Goal: Task Accomplishment & Management: Manage account settings

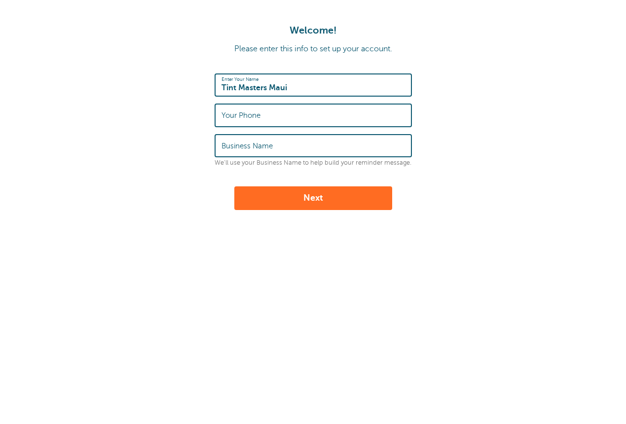
type input "Tint Masters Maui"
type input "8087404400"
type input "Tint Masters Maui LLC"
click at [266, 88] on input "Tint Masters Maui" at bounding box center [312, 84] width 183 height 21
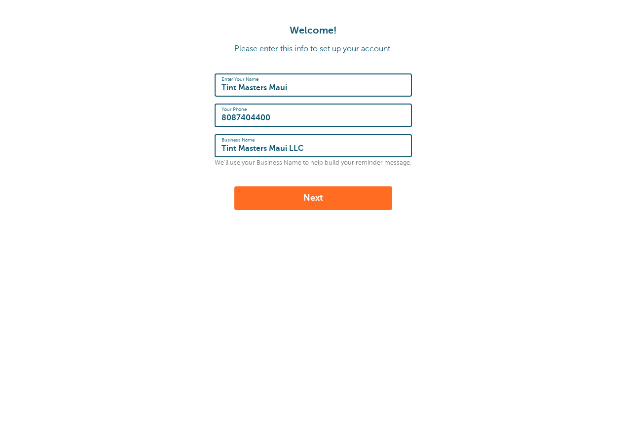
click at [266, 88] on input "Tint Masters Maui" at bounding box center [312, 84] width 183 height 21
type input "Nelson Goo"
click at [311, 194] on button "Next" at bounding box center [313, 198] width 158 height 24
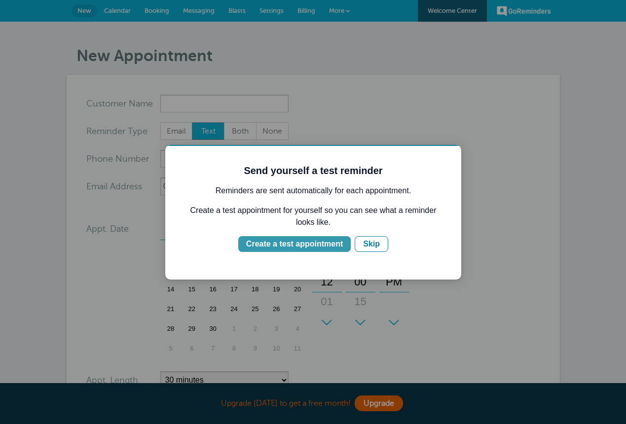
click at [297, 240] on div "Create a test appointment" at bounding box center [294, 244] width 97 height 12
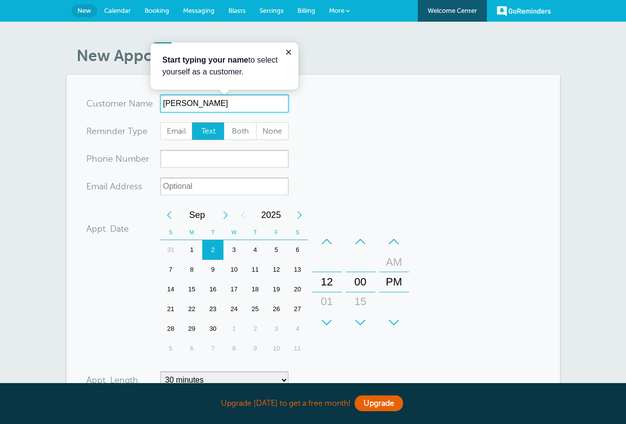
type input "[PERSON_NAME]"
click at [212, 130] on span "Text" at bounding box center [208, 131] width 32 height 17
click at [192, 122] on input "Text" at bounding box center [191, 122] width 0 height 0
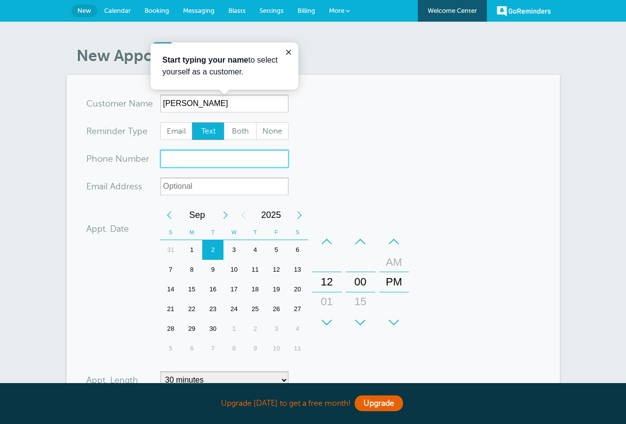
click at [198, 160] on input "xxx-no-autofill" at bounding box center [224, 159] width 128 height 18
type input "8083339429"
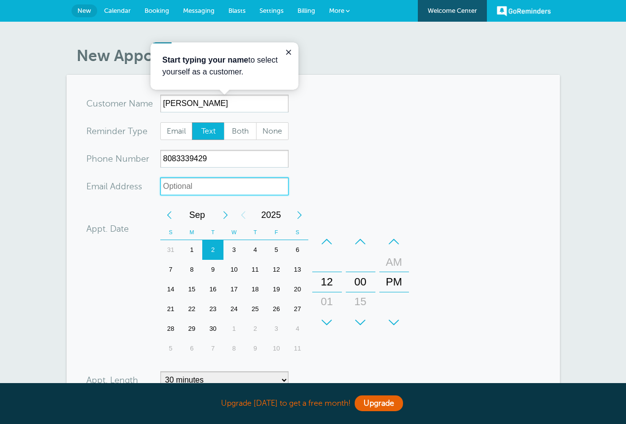
click at [198, 187] on input "xx-no-autofill" at bounding box center [224, 186] width 128 height 18
click at [272, 247] on div "5" at bounding box center [276, 250] width 21 height 20
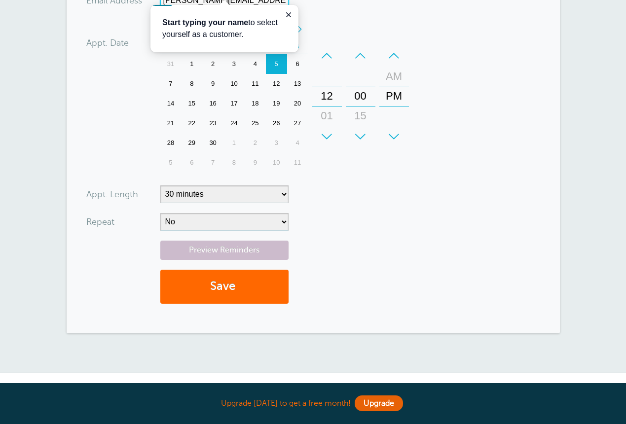
scroll to position [186, 0]
type input "jenifer.ching@gmail.com"
click at [364, 211] on form "You are creating a new customer. To use an existing customer select one from th…" at bounding box center [313, 110] width 454 height 404
click at [286, 14] on icon "Close guide" at bounding box center [288, 15] width 8 height 8
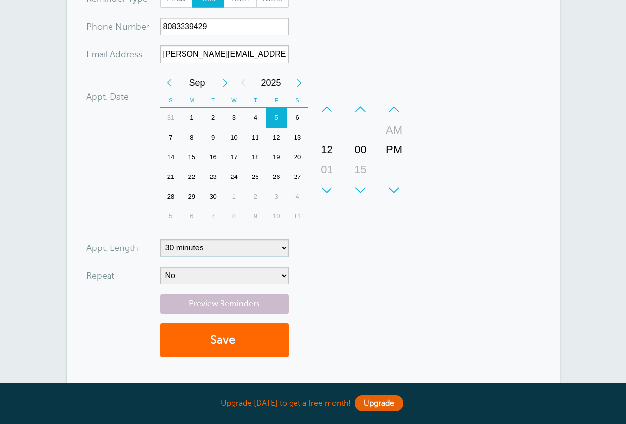
scroll to position [134, 0]
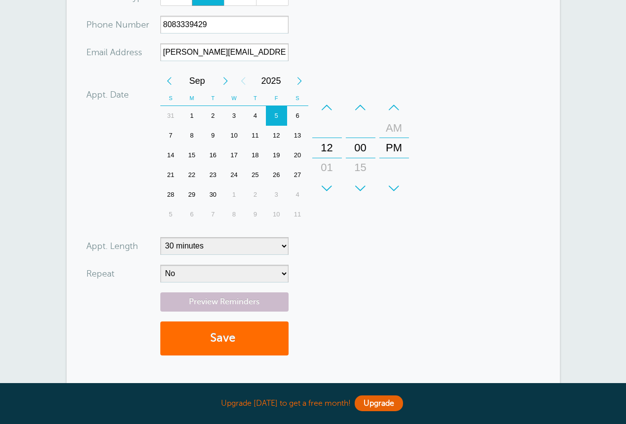
click at [219, 347] on button "Save" at bounding box center [224, 338] width 128 height 34
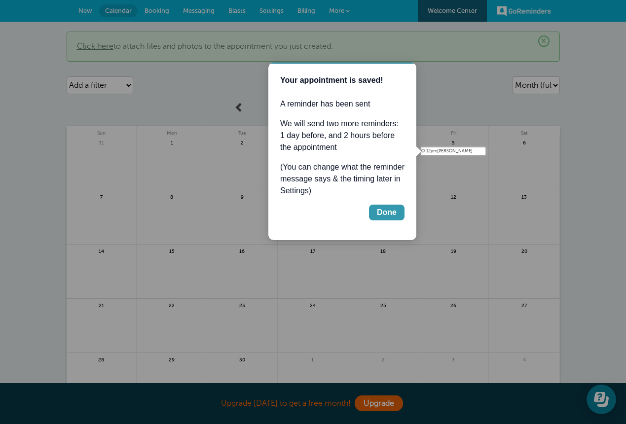
click at [391, 212] on div "Done" at bounding box center [387, 213] width 20 height 12
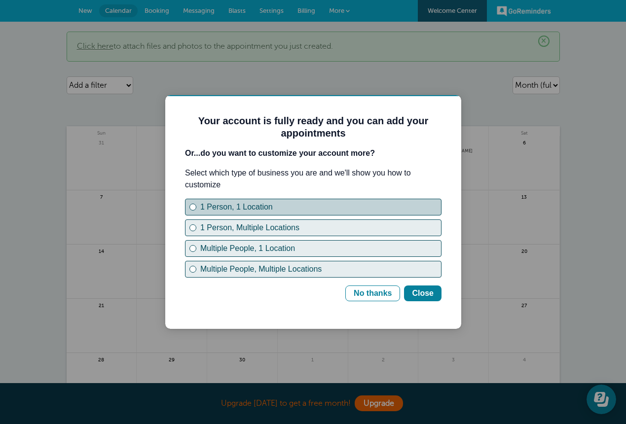
click at [194, 208] on div "1 Person, 1 Location" at bounding box center [193, 207] width 4 height 4
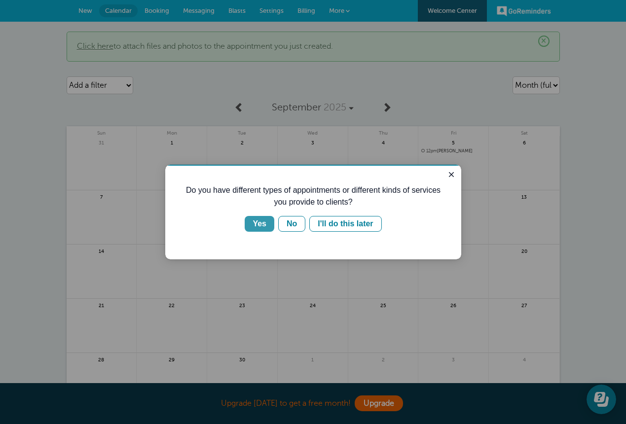
click at [258, 223] on div "Yes" at bounding box center [259, 224] width 14 height 12
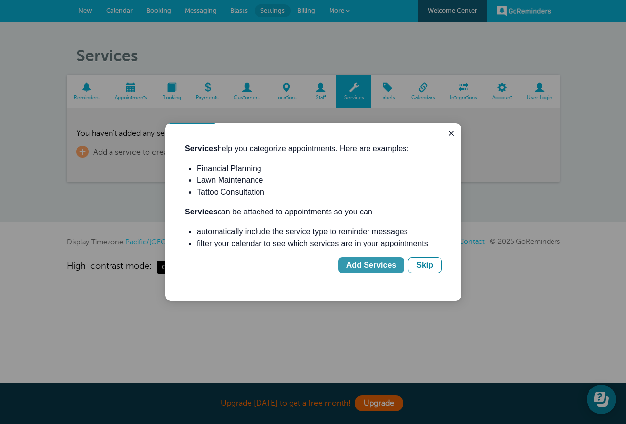
click at [373, 268] on div "Add Services" at bounding box center [371, 265] width 50 height 12
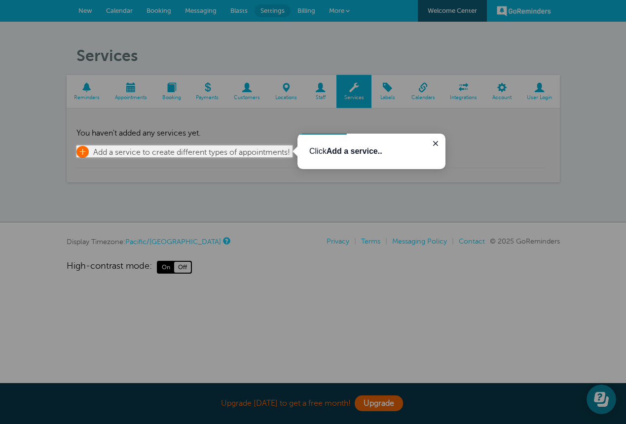
click at [267, 152] on span "Add a service to create different types of appointments!" at bounding box center [191, 152] width 197 height 9
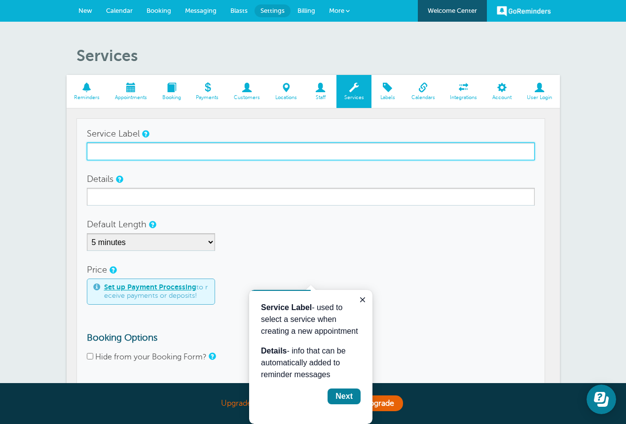
click at [158, 151] on input "Service Label" at bounding box center [311, 151] width 448 height 18
type input "W"
type input "Auto_ Sides, back and windshield"
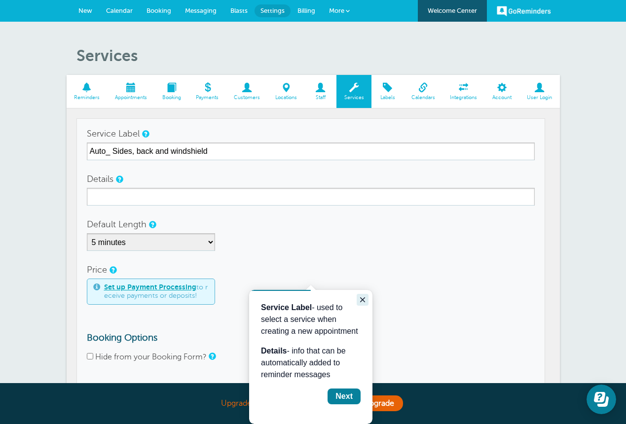
click at [366, 300] on icon "Close guide" at bounding box center [362, 300] width 8 height 8
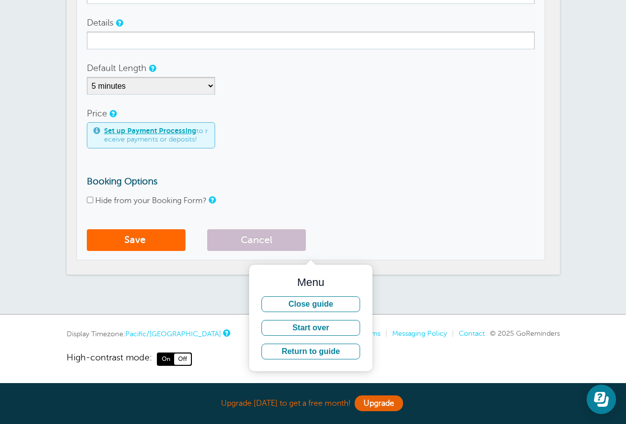
scroll to position [156, 0]
click at [204, 287] on div "Services Reminders Appointments Booking Payments Customers Locations Staff Serv…" at bounding box center [313, 90] width 626 height 449
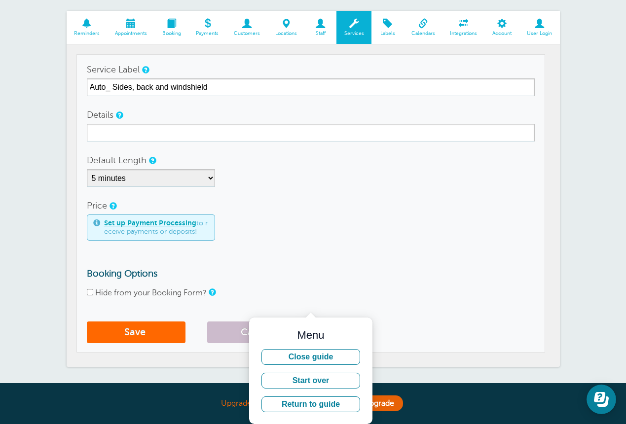
scroll to position [31, 0]
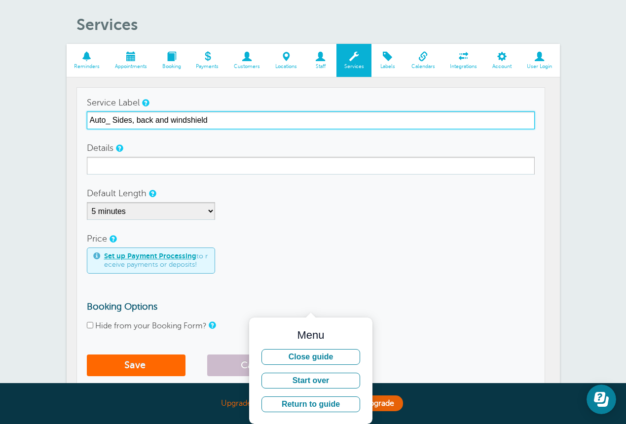
click at [175, 116] on input "Auto_ Sides, back and windshield" at bounding box center [311, 120] width 448 height 18
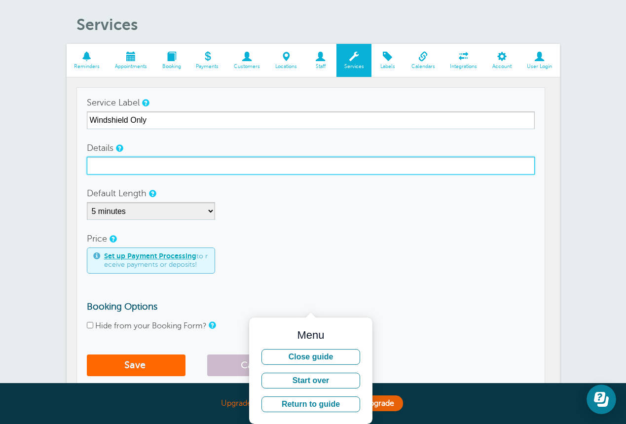
click at [114, 166] on input "Details" at bounding box center [311, 166] width 448 height 18
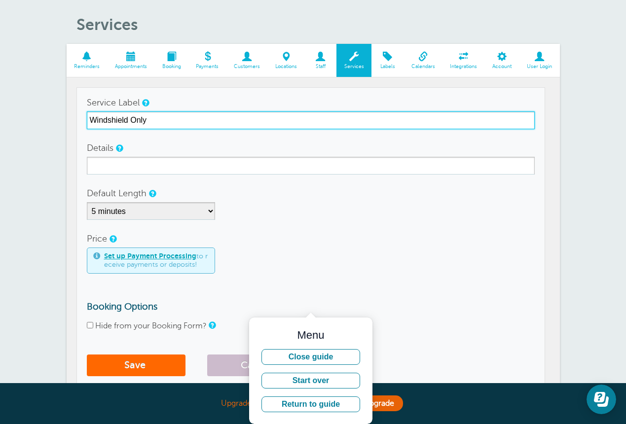
click at [177, 121] on input "Windshield Only" at bounding box center [311, 120] width 448 height 18
type input "Windshield Only - Ceramic"
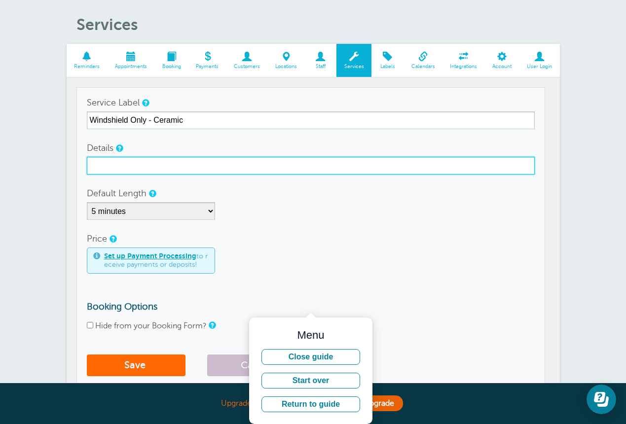
click at [121, 167] on input "Details" at bounding box center [311, 166] width 448 height 18
type input "Tinting of full windshield"
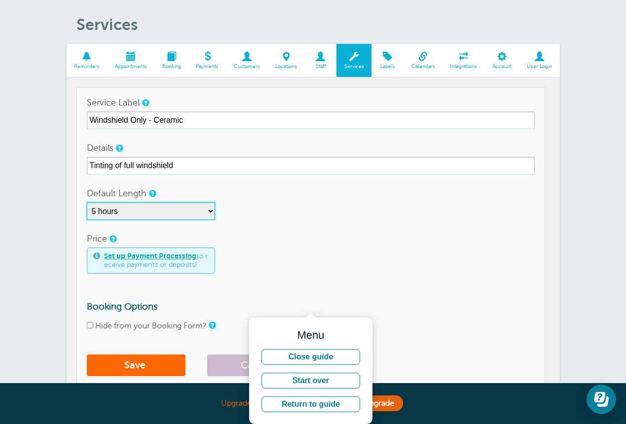
select select "240"
click at [242, 248] on div "Set up Payment Processing to receive payments or deposits!" at bounding box center [311, 260] width 448 height 26
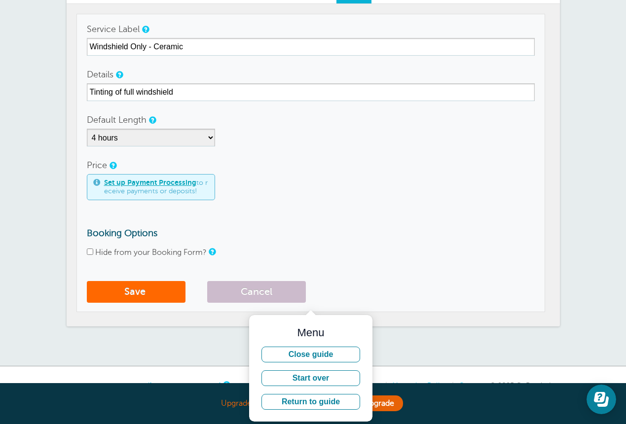
scroll to position [106, 0]
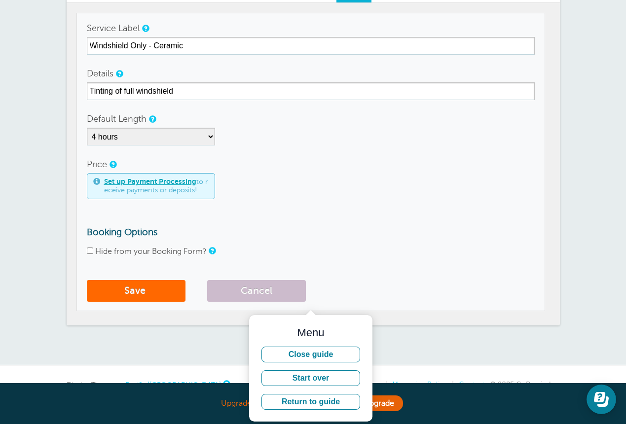
click at [128, 251] on label "Hide from your Booking Form?" at bounding box center [150, 251] width 111 height 9
click at [93, 251] on input "Hide from your Booking Form?" at bounding box center [90, 250] width 6 height 6
checkbox input "true"
click at [146, 293] on span "submit" at bounding box center [146, 290] width 2 height 11
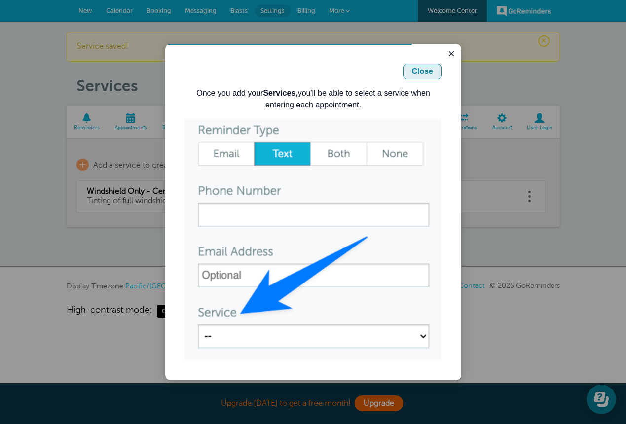
click at [425, 71] on div "Close" at bounding box center [422, 72] width 22 height 12
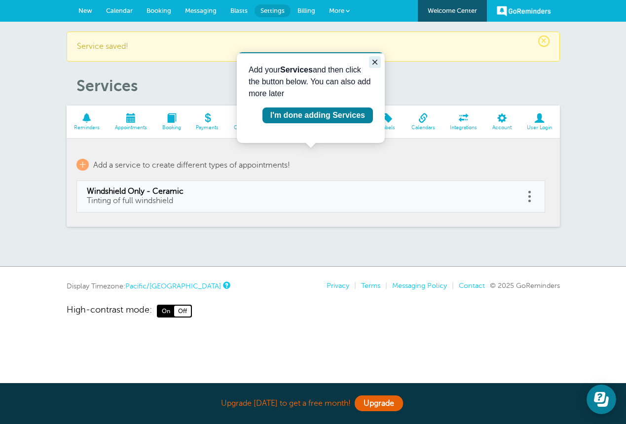
click at [375, 61] on icon "Close guide" at bounding box center [375, 62] width 8 height 8
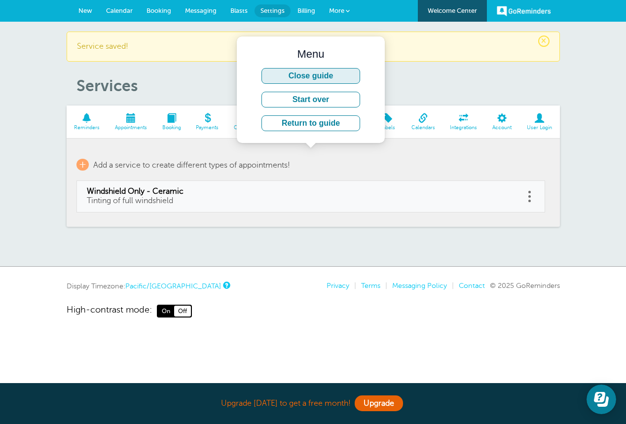
click at [326, 74] on button "Close guide" at bounding box center [310, 76] width 99 height 16
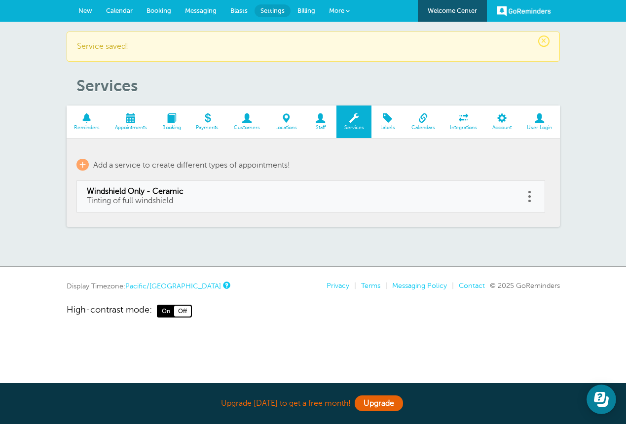
click at [318, 125] on span "Staff" at bounding box center [320, 128] width 22 height 6
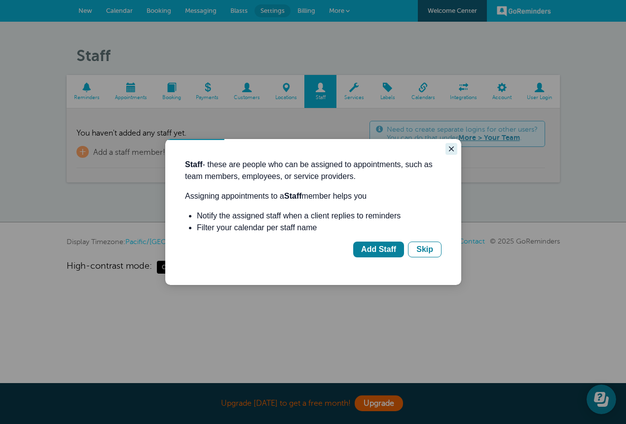
click at [453, 149] on icon "Close guide" at bounding box center [451, 149] width 8 height 8
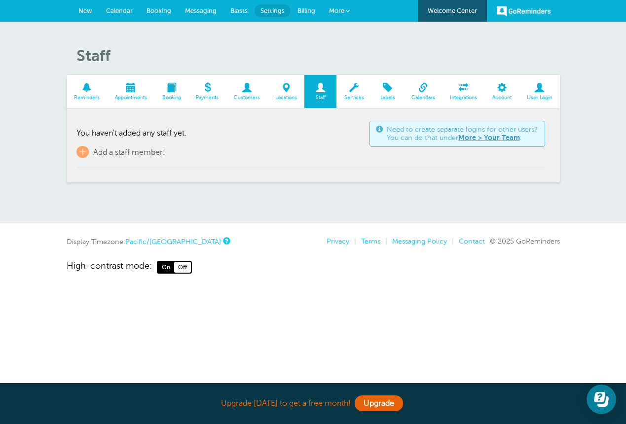
click at [236, 93] on link "Customers" at bounding box center [246, 91] width 41 height 33
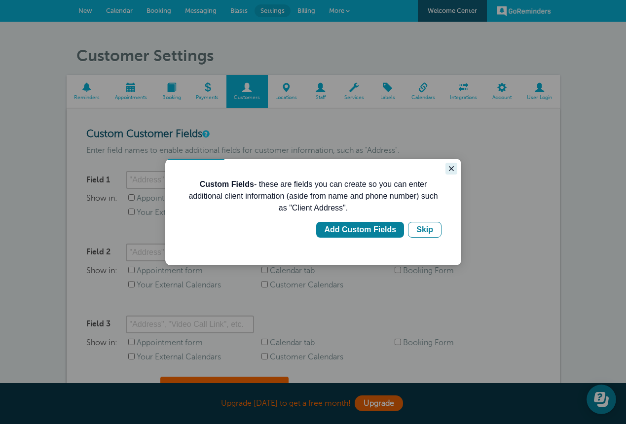
click at [453, 167] on icon "Close guide" at bounding box center [451, 168] width 5 height 5
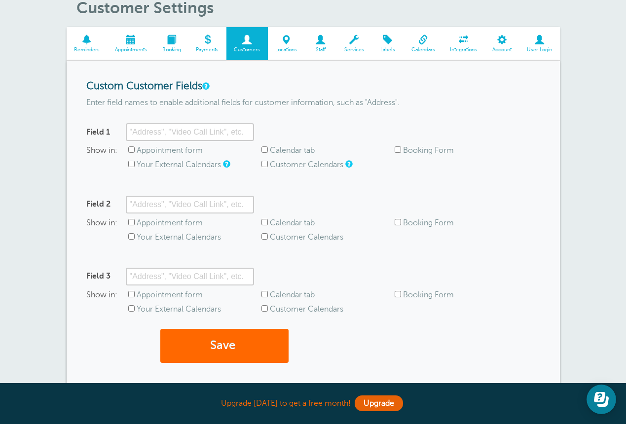
scroll to position [49, 0]
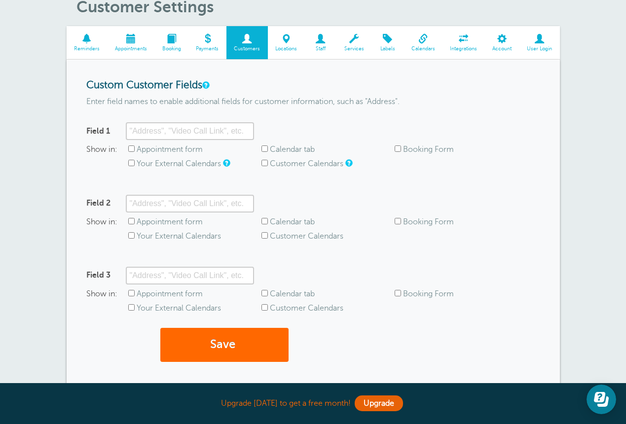
click at [132, 150] on input "Appointment form" at bounding box center [131, 148] width 6 height 6
checkbox input "false"
type input "n"
type input "N"
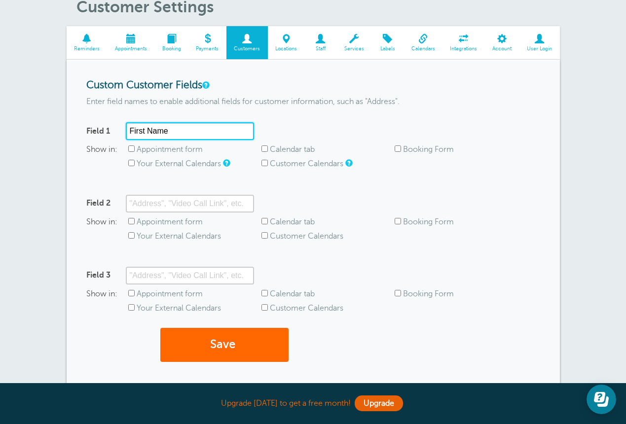
type input "First Name"
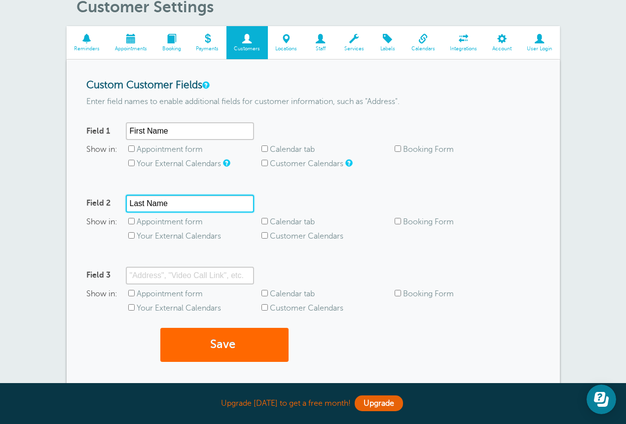
type input "Last Name"
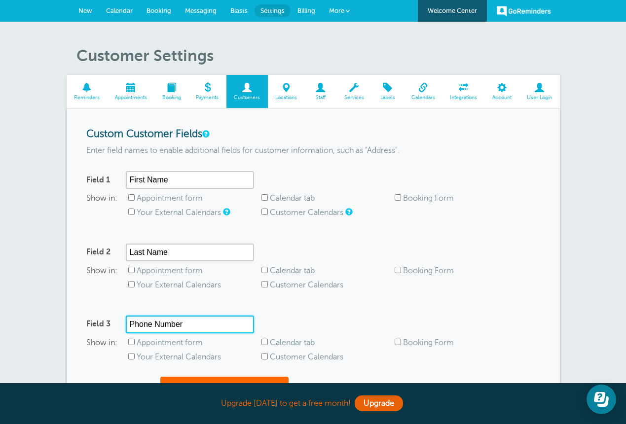
scroll to position [0, 0]
type input "Phone Number"
click at [237, 95] on span "Customers" at bounding box center [247, 98] width 32 height 6
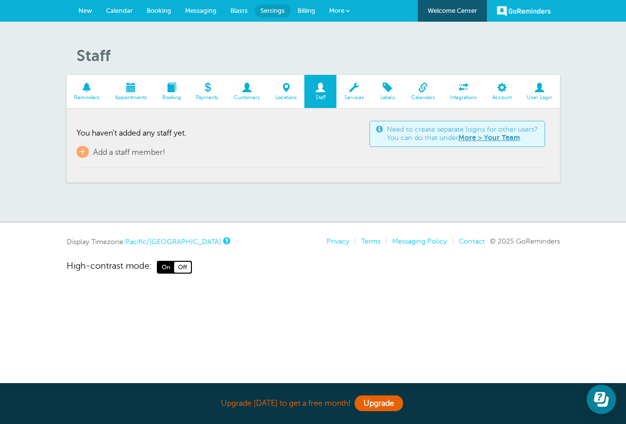
click at [167, 92] on span at bounding box center [171, 87] width 34 height 9
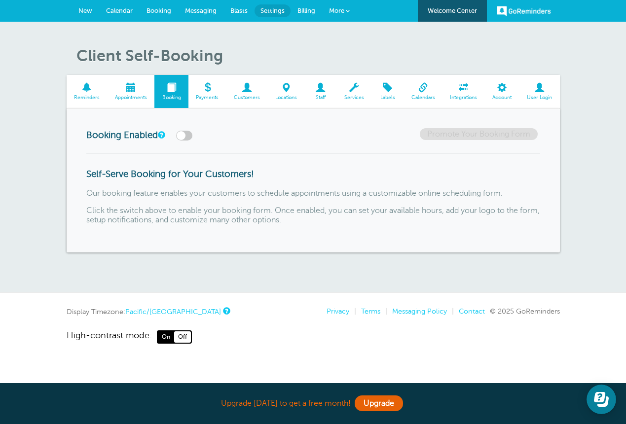
click at [133, 91] on span at bounding box center [130, 87] width 47 height 9
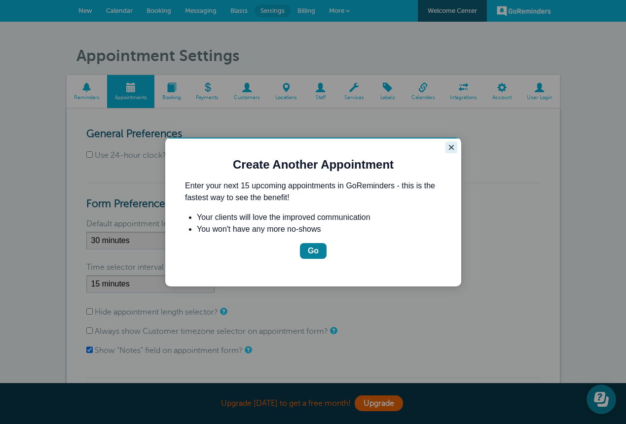
click at [450, 148] on icon "Close guide" at bounding box center [451, 147] width 5 height 5
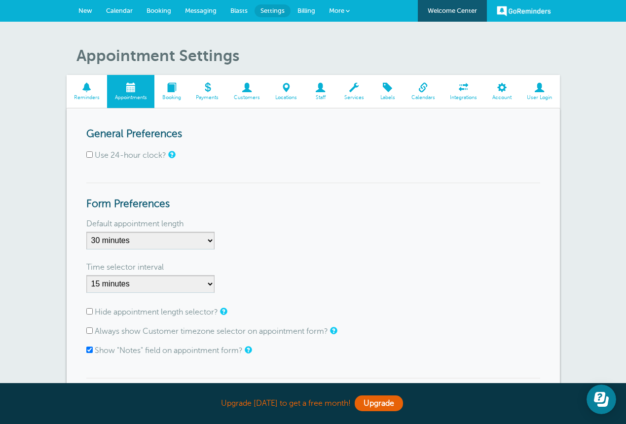
click at [92, 97] on span "Reminders" at bounding box center [86, 98] width 31 height 6
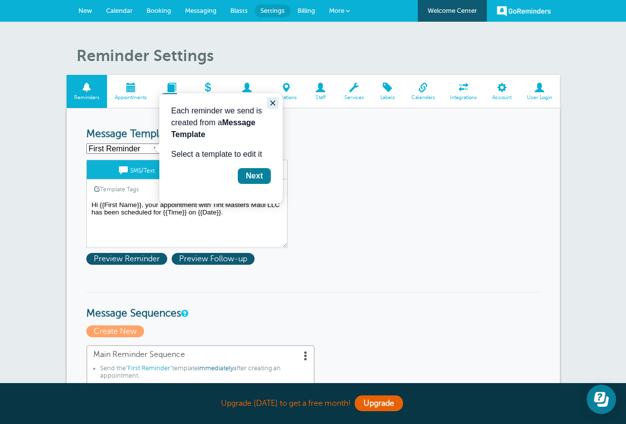
click at [273, 100] on icon "Close guide" at bounding box center [273, 103] width 8 height 8
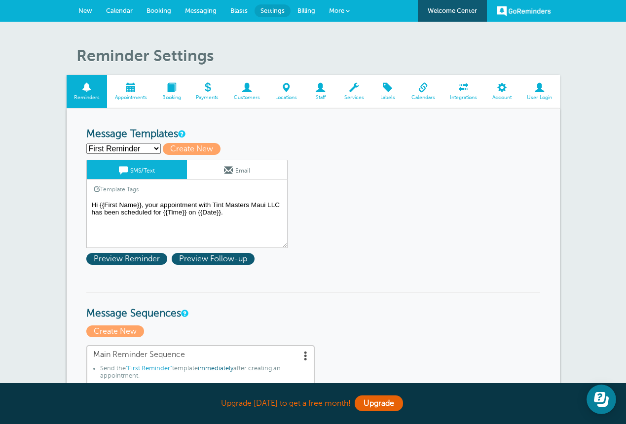
click at [231, 214] on textarea "Hi {{First Name}}, your appointment with Tint Masters Maui LLC has been schedul…" at bounding box center [186, 223] width 201 height 49
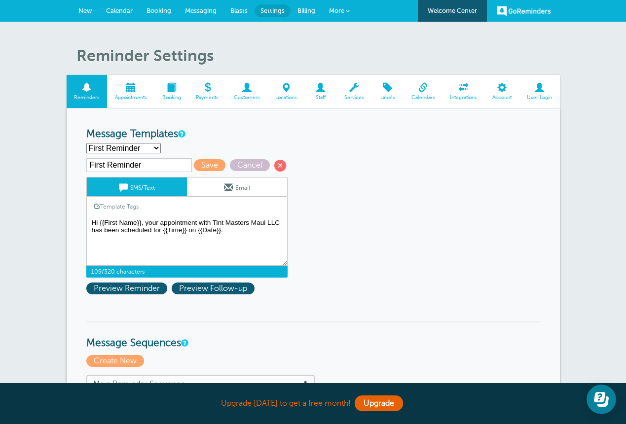
click at [98, 220] on textarea "Hi {{First Name}}, your appointment with Tint Masters Maui LLC has been schedul…" at bounding box center [186, 240] width 201 height 49
click at [252, 231] on textarea "Hi {{First Name}}, your appointment with Tint Masters Maui LLC has been schedul…" at bounding box center [186, 240] width 201 height 49
type textarea "Aloha {{First Name}}, your appointment with Tint Masters Maui LLC has been sche…"
click at [197, 287] on span "Preview Follow-up" at bounding box center [213, 288] width 83 height 12
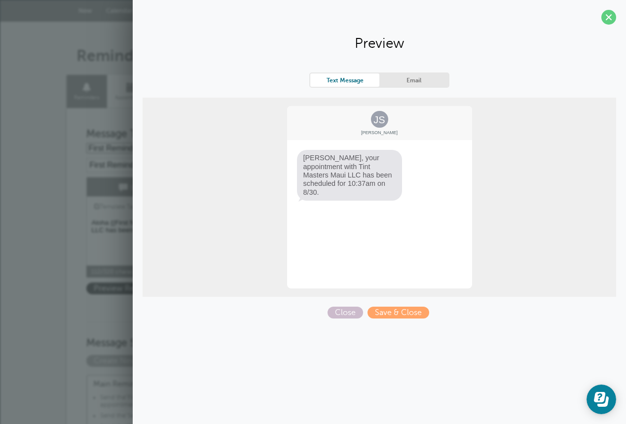
click at [418, 79] on link "Email" at bounding box center [413, 79] width 69 height 13
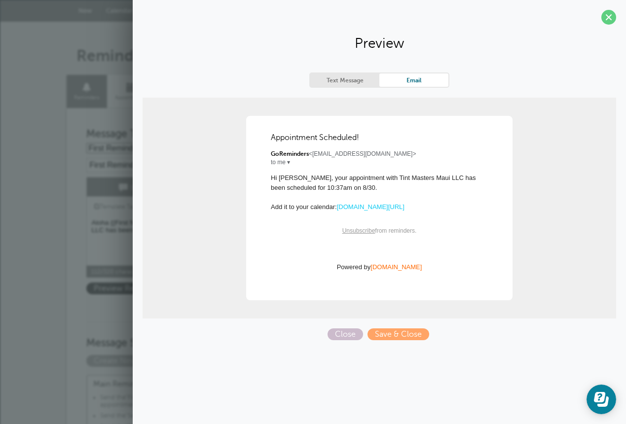
click at [360, 76] on link "Text Message" at bounding box center [344, 79] width 69 height 13
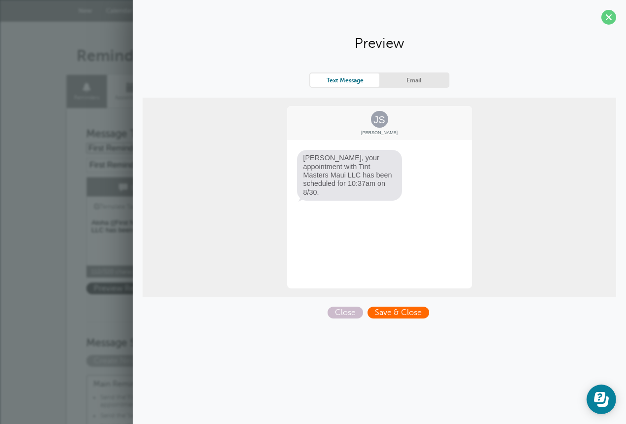
click at [387, 314] on span "Save & Close" at bounding box center [398, 313] width 62 height 12
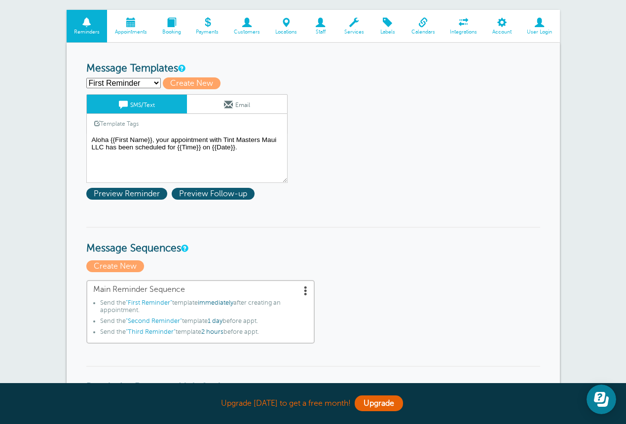
scroll to position [97, 0]
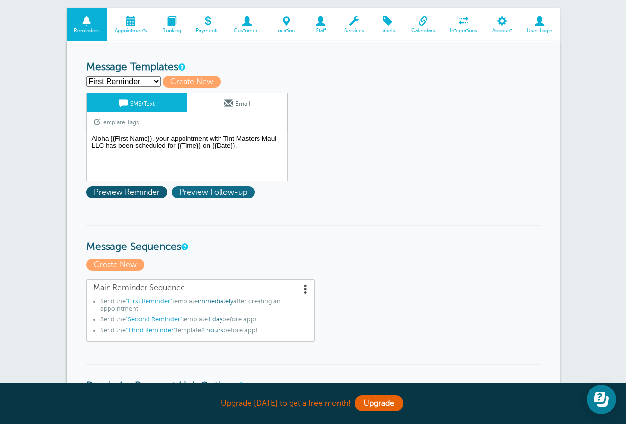
click at [233, 191] on span "Preview Follow-up" at bounding box center [213, 192] width 83 height 12
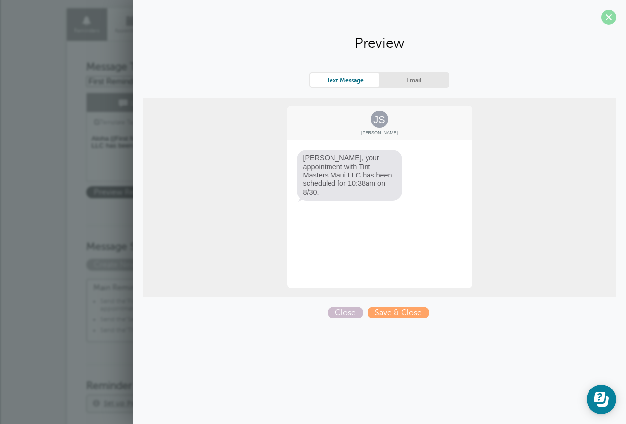
click at [605, 15] on span at bounding box center [608, 17] width 15 height 15
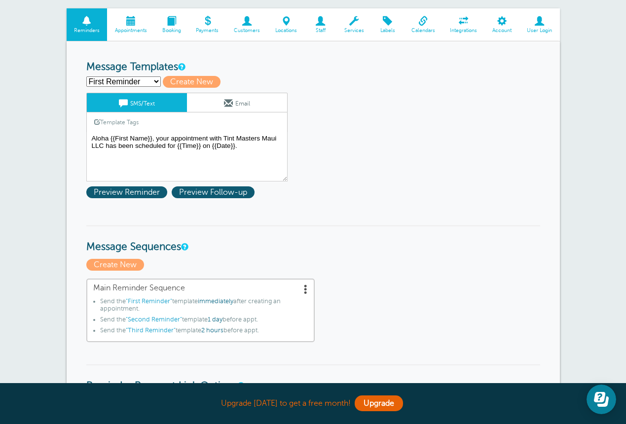
select select
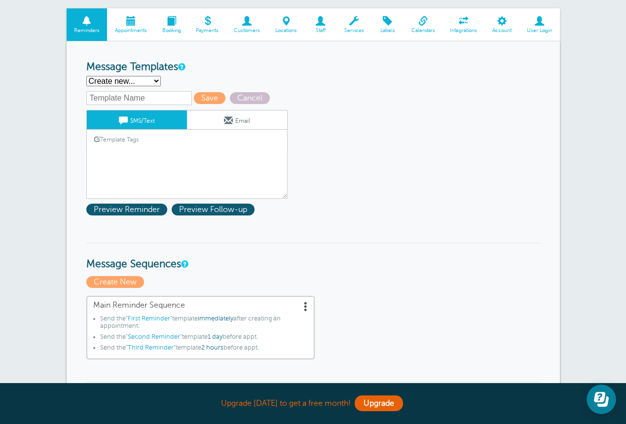
select select "160530"
type input "Second Reminder"
type textarea "Hi {{First Name}}, you have an appointment with Tint Masters Maui LLC at {{Time…"
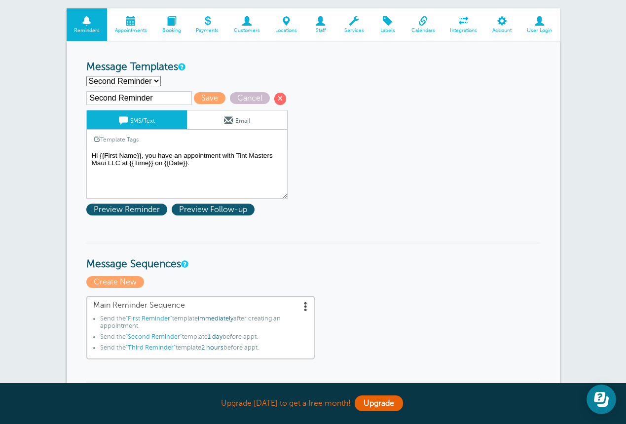
click at [238, 262] on h3 "Message Sequences" at bounding box center [313, 257] width 454 height 28
select select
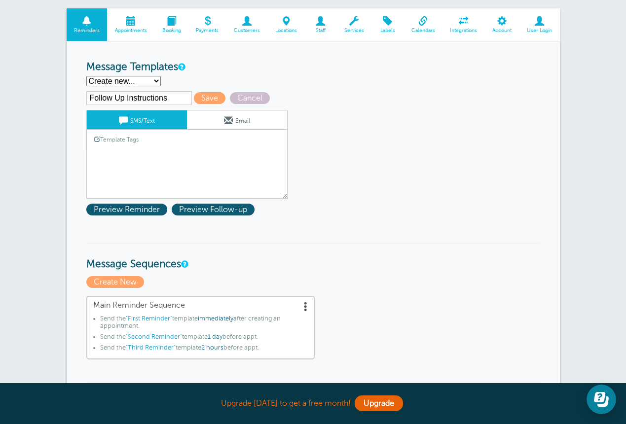
type input "Follow Up Instructions"
click at [306, 305] on span at bounding box center [306, 306] width 10 height 10
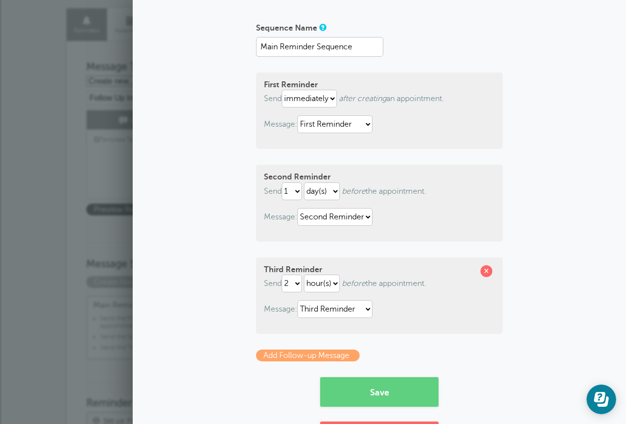
scroll to position [70, 0]
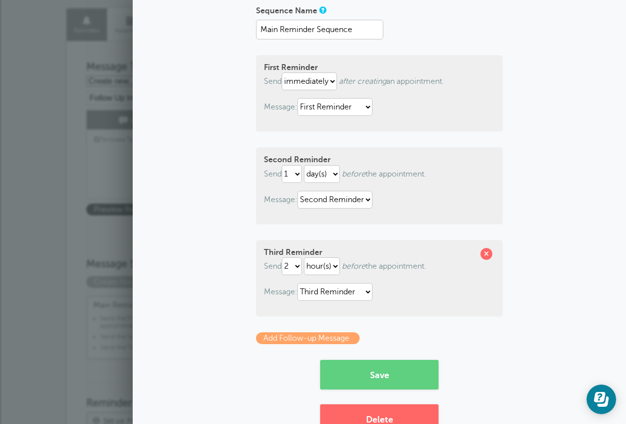
click at [320, 338] on link "Add Follow-up Message" at bounding box center [308, 338] width 104 height 12
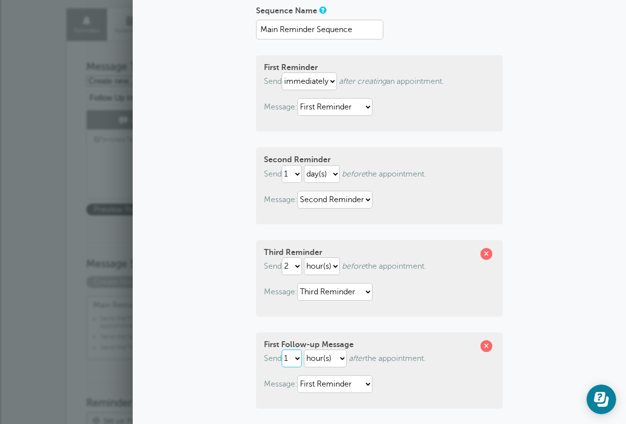
select select "5"
click at [395, 379] on p "Message: First Reminder Second Reminder Third Reminder" at bounding box center [379, 384] width 231 height 18
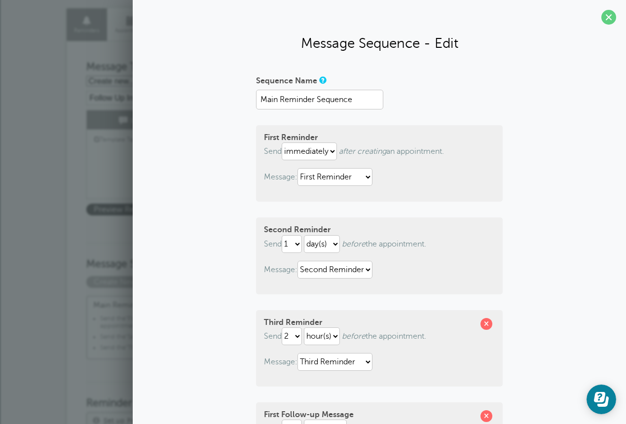
scroll to position [0, 0]
click at [614, 14] on span at bounding box center [608, 17] width 15 height 15
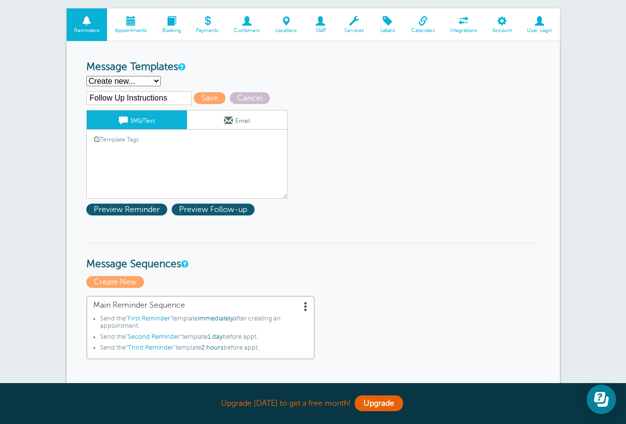
click at [137, 142] on link "Template Tags" at bounding box center [116, 139] width 59 height 19
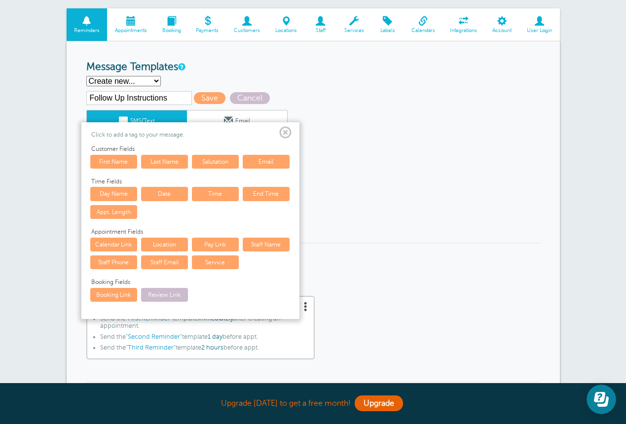
click at [286, 133] on span at bounding box center [285, 133] width 12 height 12
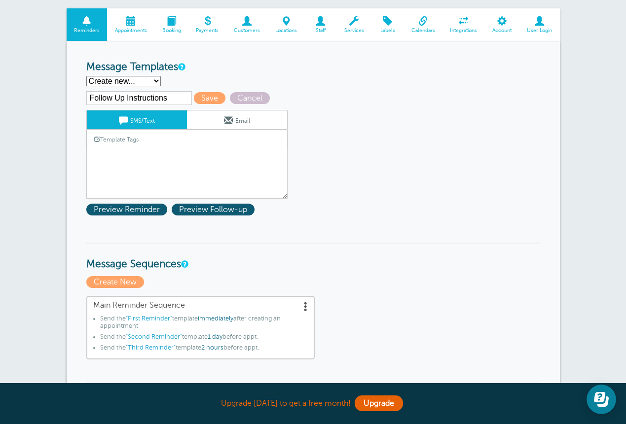
click at [137, 138] on link "Template Tags" at bounding box center [116, 139] width 59 height 19
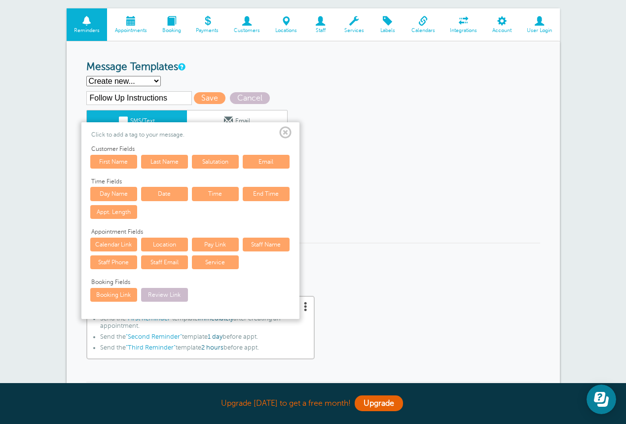
click at [287, 130] on span at bounding box center [285, 133] width 12 height 12
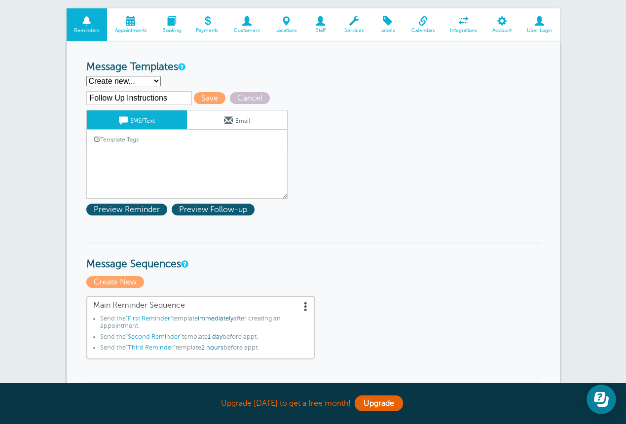
click at [159, 143] on div "Template Tags Copy SMS" at bounding box center [186, 139] width 201 height 19
click at [129, 137] on link "Template Tags" at bounding box center [116, 139] width 59 height 19
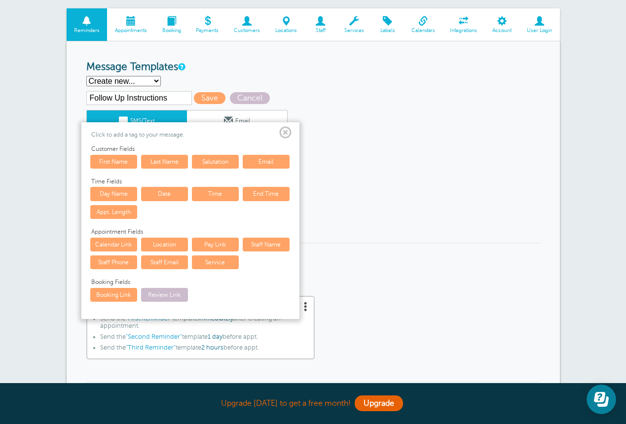
click at [286, 133] on span at bounding box center [285, 133] width 12 height 12
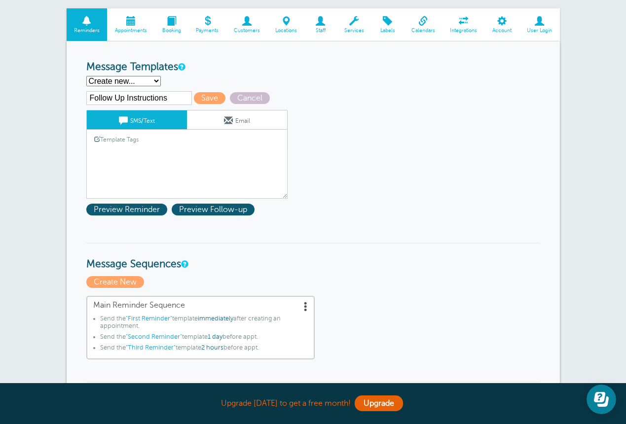
click at [125, 139] on link "Template Tags" at bounding box center [116, 139] width 59 height 19
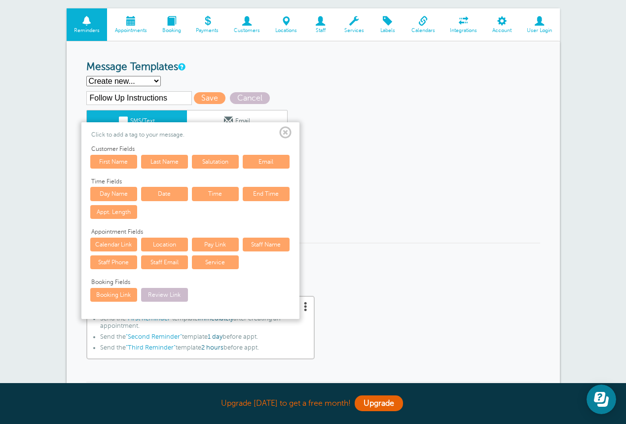
click at [285, 129] on span at bounding box center [285, 133] width 12 height 12
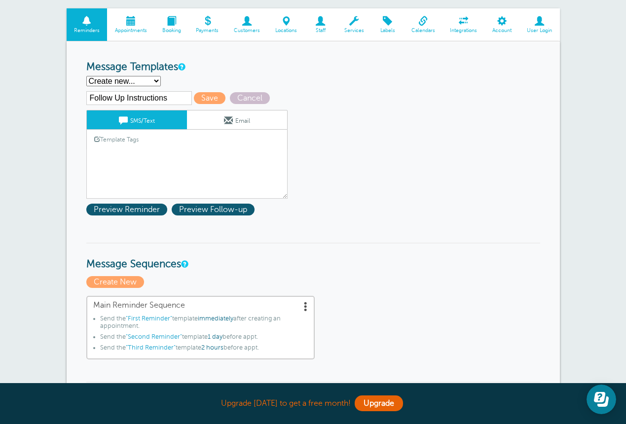
click at [161, 138] on div "Template Tags Copy SMS" at bounding box center [186, 139] width 201 height 19
click at [135, 140] on link "Template Tags" at bounding box center [116, 139] width 59 height 19
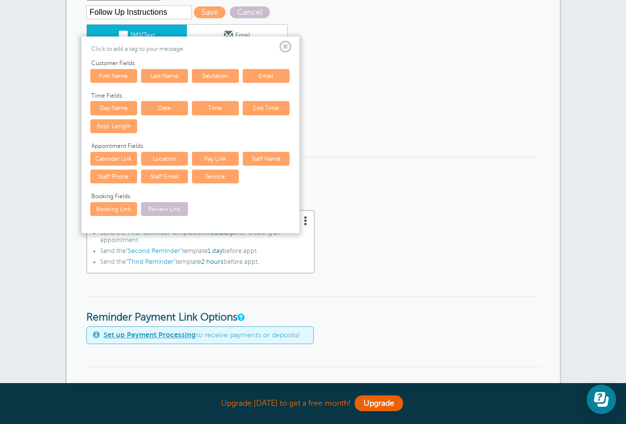
scroll to position [180, 0]
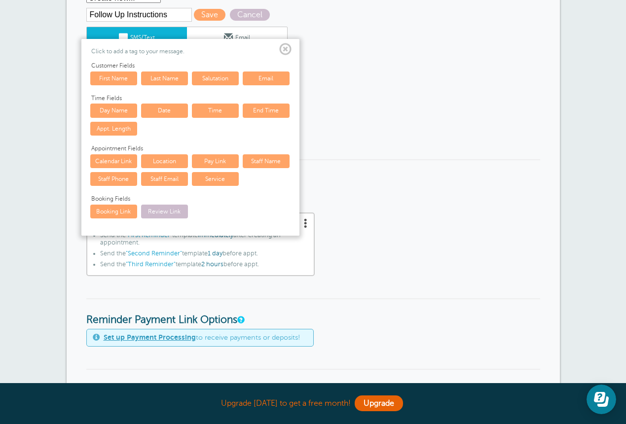
click at [113, 78] on link "First Name" at bounding box center [113, 78] width 47 height 14
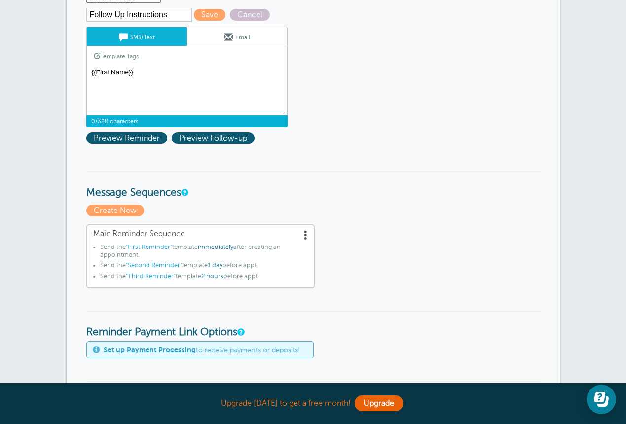
click at [89, 71] on textarea "Aloha {{First Name}}, your appointment with Tint Masters Maui LLC has been sche…" at bounding box center [186, 90] width 201 height 49
click at [156, 70] on textarea "Aloha {{First Name}}, your appointment with Tint Masters Maui LLC has been sche…" at bounding box center [186, 90] width 201 height 49
paste textarea "Subject: Mahalo for choosing Tint Masters Maui! Dear Valued Customer, [PERSON_N…"
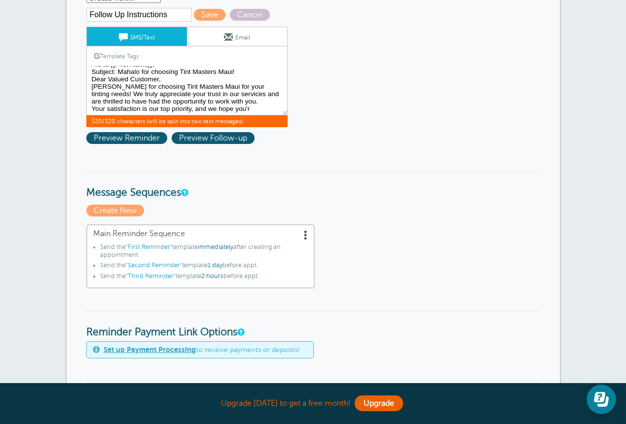
scroll to position [0, 0]
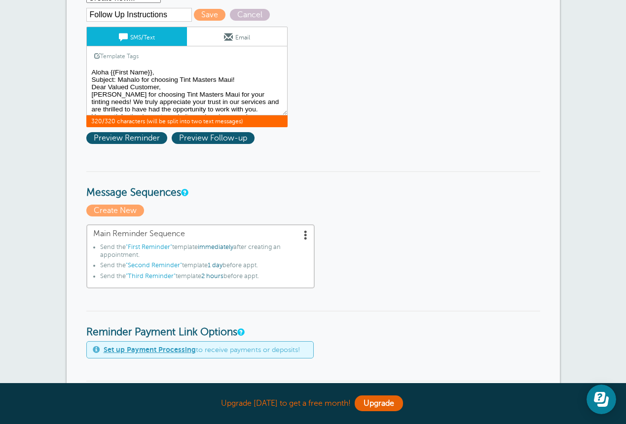
drag, startPoint x: 162, startPoint y: 75, endPoint x: 88, endPoint y: 59, distance: 75.6
click at [88, 59] on div "SMS/Text Email Template Tags Copy SMS Click to add a tag to your message. Custo…" at bounding box center [186, 77] width 201 height 101
click at [96, 80] on textarea "Aloha {{First Name}}, your appointment with Tint Masters Maui LLC has been sche…" at bounding box center [186, 90] width 201 height 49
drag, startPoint x: 90, startPoint y: 80, endPoint x: 162, endPoint y: 86, distance: 72.2
click at [162, 86] on textarea "Aloha {{First Name}}, your appointment with Tint Masters Maui LLC has been sche…" at bounding box center [186, 90] width 201 height 49
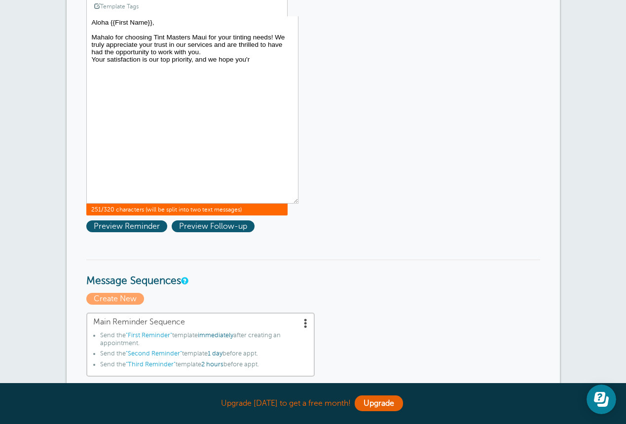
click at [295, 200] on textarea "Aloha {{First Name}}, your appointment with Tint Masters Maui LLC has been sche…" at bounding box center [192, 109] width 212 height 187
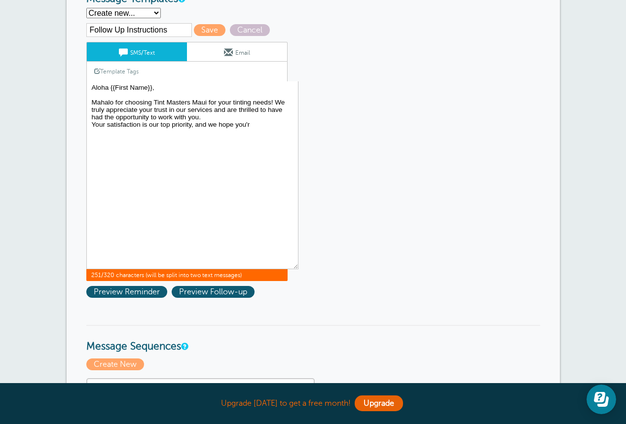
scroll to position [164, 0]
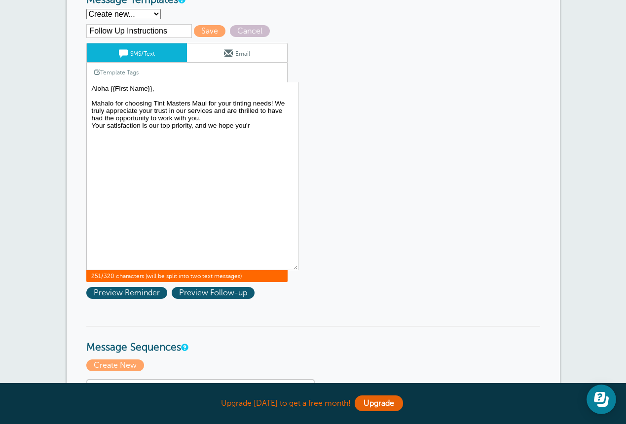
type textarea "Aloha {{First Name}}, Mahalo for choosing Tint Masters Maui for your tinting ne…"
click at [259, 50] on link "Email" at bounding box center [237, 52] width 100 height 19
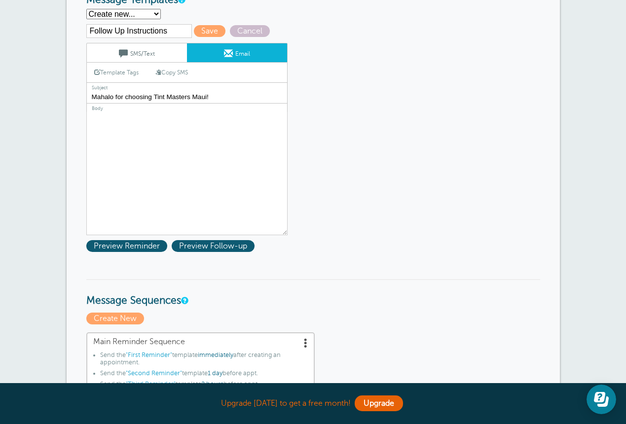
type input "Mahalo for choosing Tint Masters Maui!"
click at [114, 132] on textarea "Hi {{First Name}}, your appointment with Tint Masters Maui LLC has been schedul…" at bounding box center [186, 173] width 201 height 123
paste textarea "Subject: Mahalo for choosing Tint Masters Maui! Dear Valued Customer, [PERSON_N…"
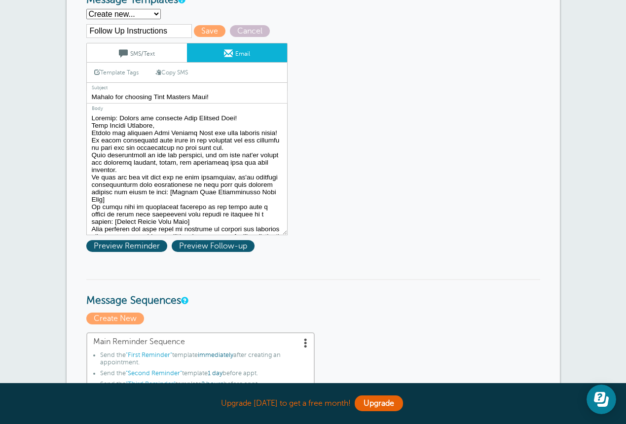
scroll to position [0, 0]
drag, startPoint x: 166, startPoint y: 122, endPoint x: 82, endPoint y: 110, distance: 85.1
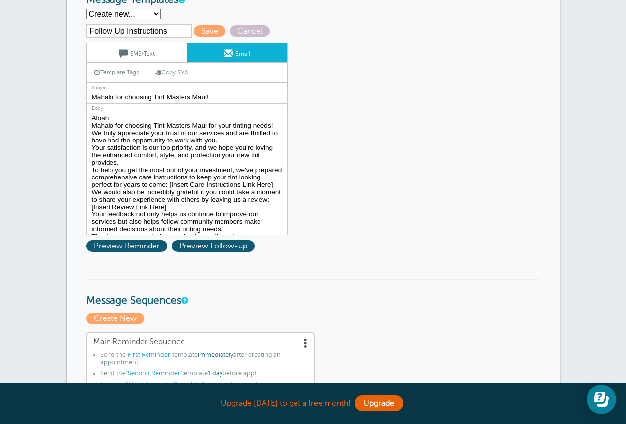
click at [129, 72] on link "Template Tags" at bounding box center [116, 72] width 59 height 19
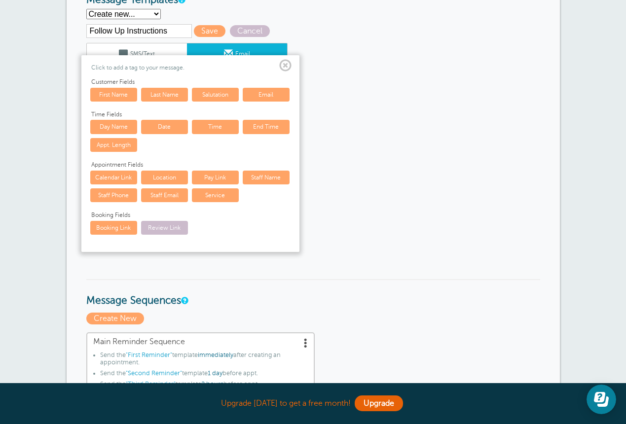
click at [118, 95] on link "First Name" at bounding box center [113, 95] width 47 height 14
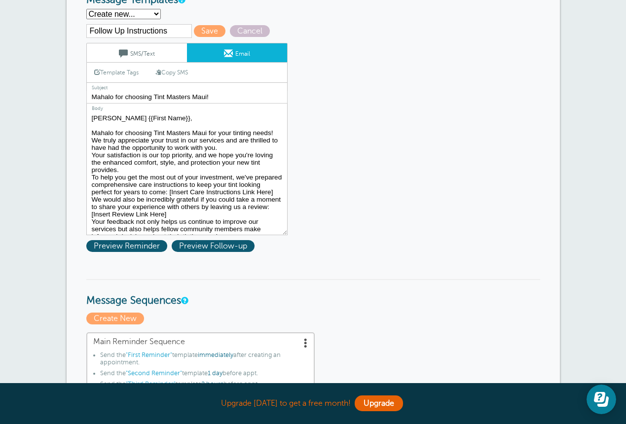
scroll to position [9, 0]
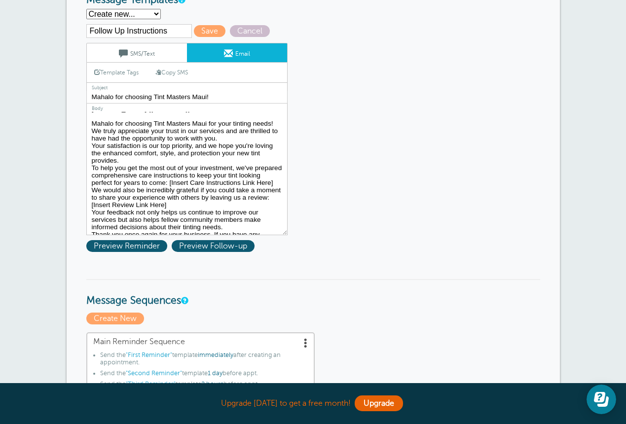
click at [220, 136] on textarea "Hi {{First Name}}, your appointment with Tint Masters Maui LLC has been schedul…" at bounding box center [186, 173] width 201 height 123
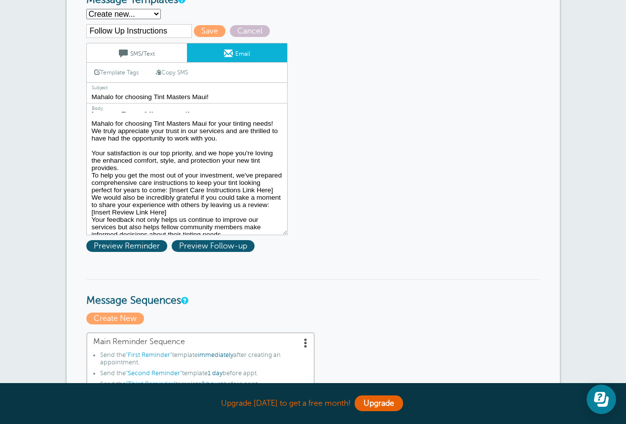
click at [150, 165] on textarea "Hi {{First Name}}, your appointment with Tint Masters Maui LLC has been schedul…" at bounding box center [186, 173] width 201 height 123
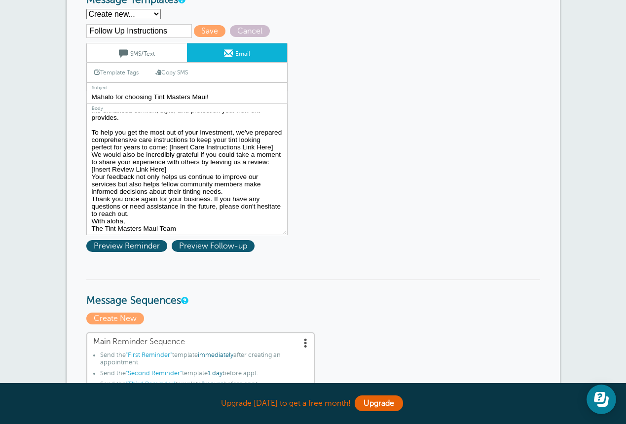
scroll to position [60, 0]
click at [277, 144] on textarea "Hi {{First Name}}, your appointment with Tint Masters Maui LLC has been schedul…" at bounding box center [186, 173] width 201 height 123
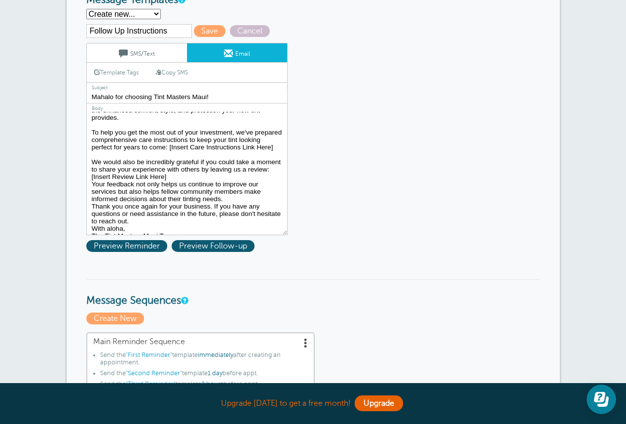
click at [182, 174] on textarea "Hi {{First Name}}, your appointment with Tint Masters Maui LLC has been schedul…" at bounding box center [186, 173] width 201 height 123
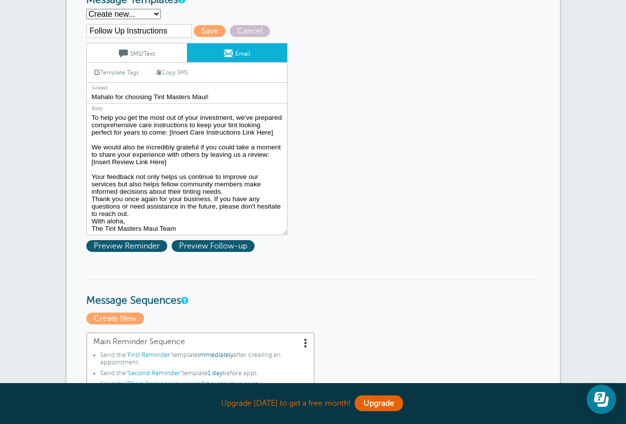
scroll to position [74, 0]
click at [227, 187] on textarea "Hi {{First Name}}, your appointment with Tint Masters Maui LLC has been schedul…" at bounding box center [186, 173] width 201 height 123
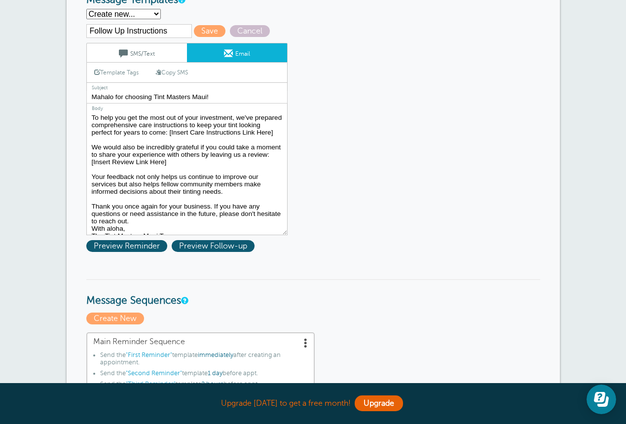
click at [134, 219] on textarea "Hi {{First Name}}, your appointment with Tint Masters Maui LLC has been schedul…" at bounding box center [186, 173] width 201 height 123
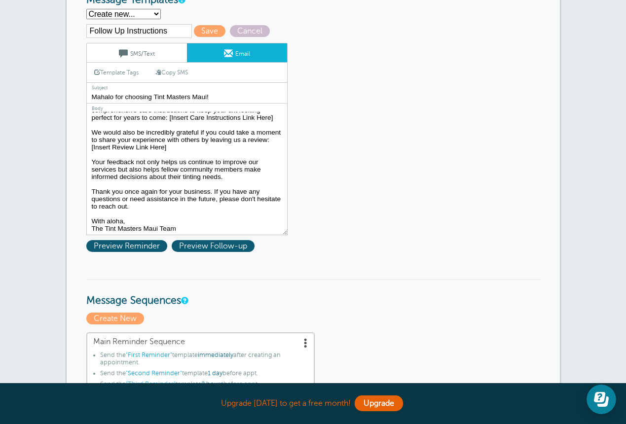
scroll to position [89, 0]
drag, startPoint x: 123, startPoint y: 219, endPoint x: 79, endPoint y: 215, distance: 44.1
click at [197, 224] on textarea "Hi {{First Name}}, your appointment with Tint Masters Maui LLC has been schedul…" at bounding box center [186, 173] width 201 height 123
click at [106, 226] on textarea "Hi {{First Name}}, your appointment with Tint Masters Maui LLC has been schedul…" at bounding box center [186, 173] width 201 height 123
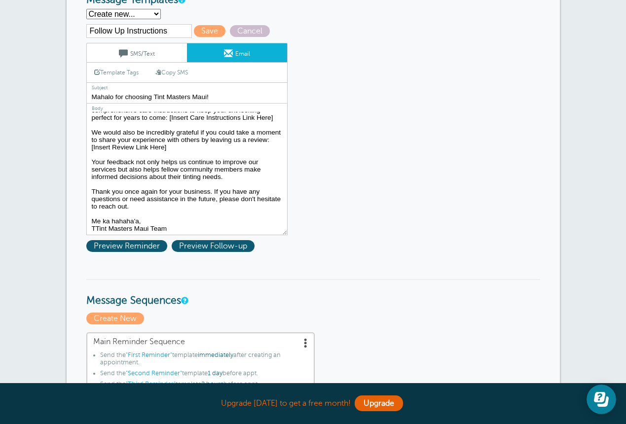
type textarea "[PERSON_NAME] {{First Name}}, Mahalo for choosing Tint Masters Maui for your ti…"
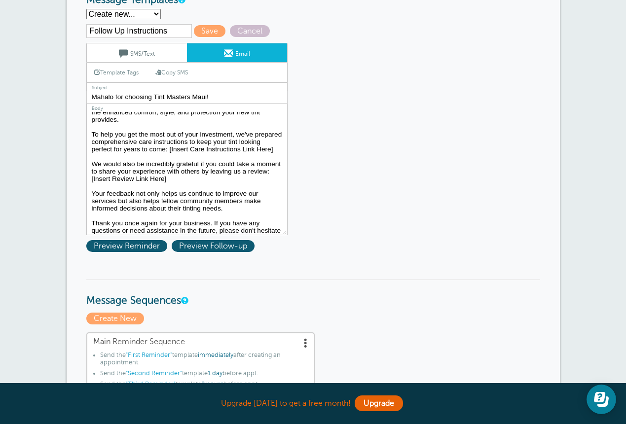
scroll to position [53, 0]
